Goal: Task Accomplishment & Management: Manage account settings

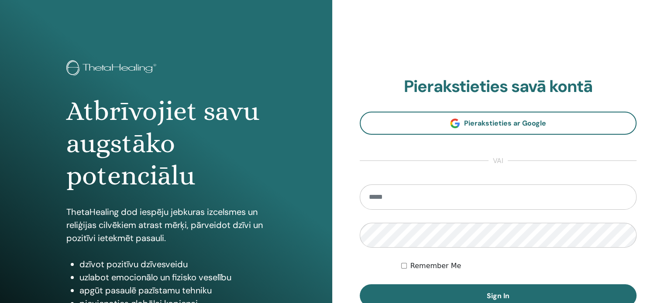
click at [399, 195] on input "email" at bounding box center [498, 197] width 277 height 25
type input "**********"
click at [515, 299] on button "Sign In" at bounding box center [498, 296] width 277 height 23
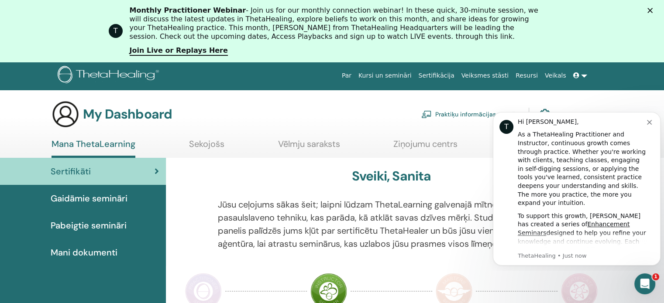
click at [649, 122] on icon "Dismiss notification" at bounding box center [649, 122] width 5 height 5
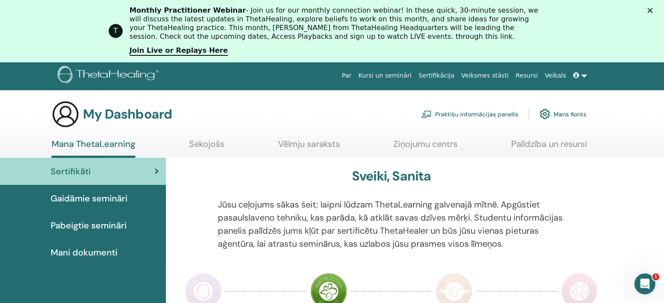
click at [89, 254] on span "Mani dokumenti" at bounding box center [84, 252] width 67 height 13
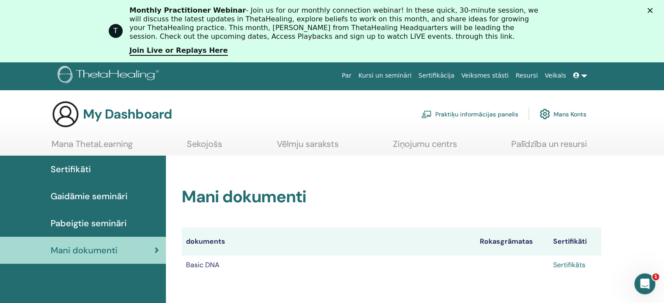
click at [571, 267] on link "Sertifikāts" at bounding box center [569, 265] width 32 height 9
click at [413, 197] on h2 "Mani dokumenti" at bounding box center [391, 197] width 419 height 20
click at [652, 12] on icon "Close" at bounding box center [649, 10] width 5 height 5
